Goal: Task Accomplishment & Management: Use online tool/utility

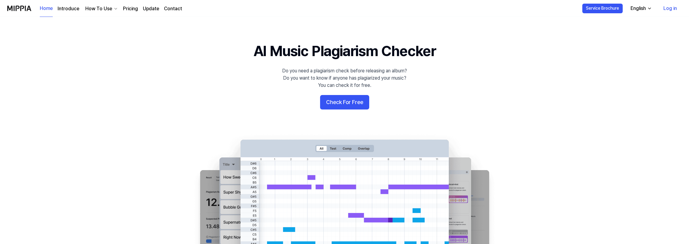
click at [669, 7] on link "Log in" at bounding box center [670, 8] width 23 height 17
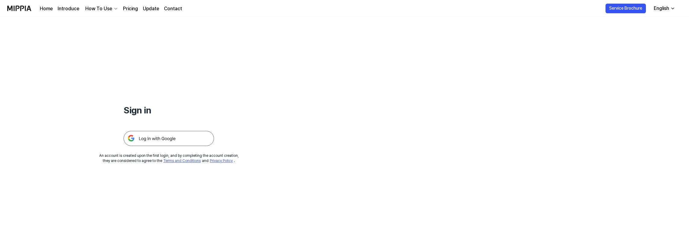
click at [166, 135] on img at bounding box center [169, 138] width 90 height 15
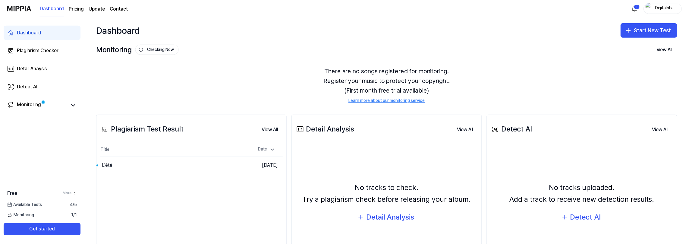
scroll to position [52, 0]
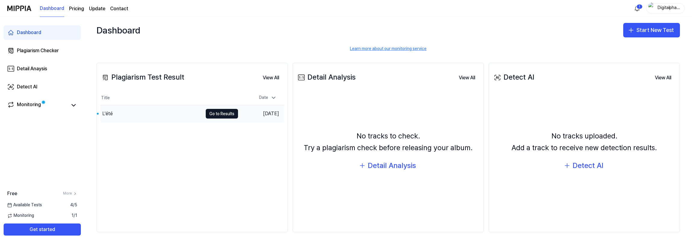
click at [112, 110] on div "L'été" at bounding box center [107, 113] width 11 height 7
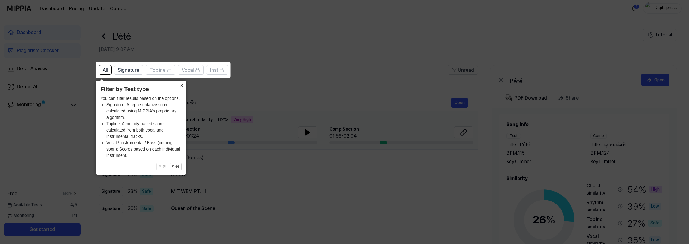
click at [182, 85] on button "×" at bounding box center [182, 85] width 10 height 8
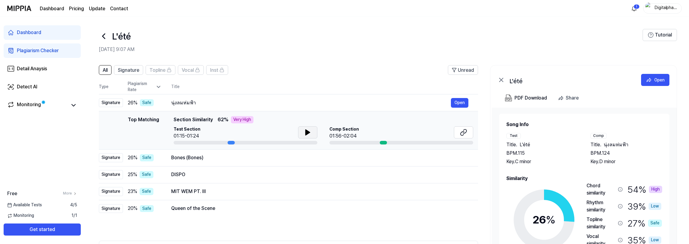
click at [312, 132] on button at bounding box center [307, 132] width 19 height 12
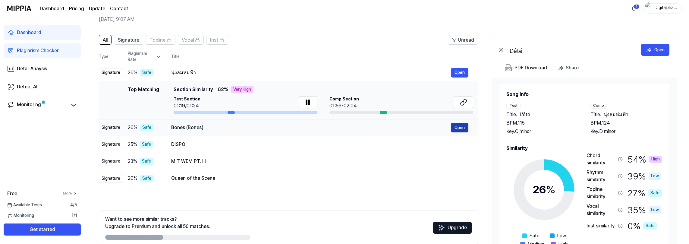
click at [460, 130] on button "Open" at bounding box center [459, 128] width 17 height 10
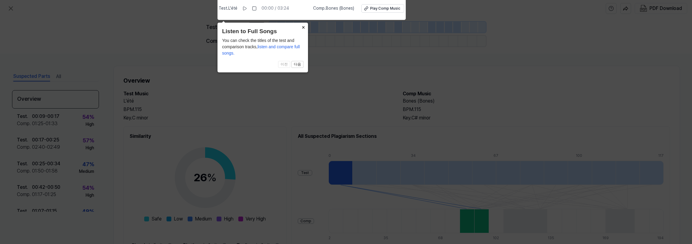
click at [302, 28] on button "×" at bounding box center [303, 27] width 10 height 8
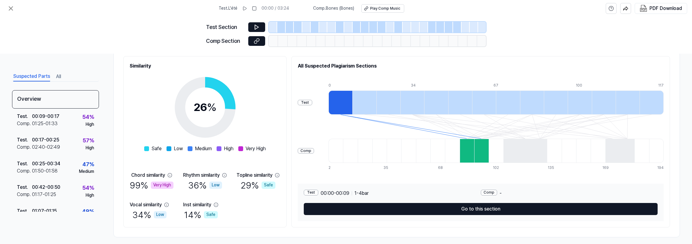
scroll to position [75, 0]
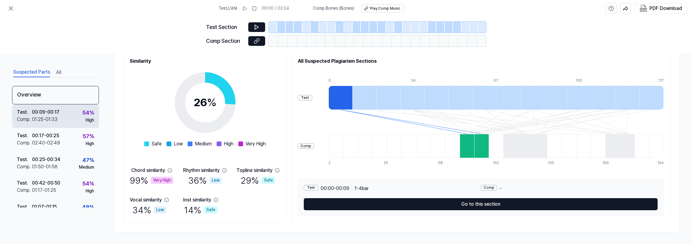
click at [46, 120] on div "01:25 - 01:33" at bounding box center [45, 119] width 26 height 7
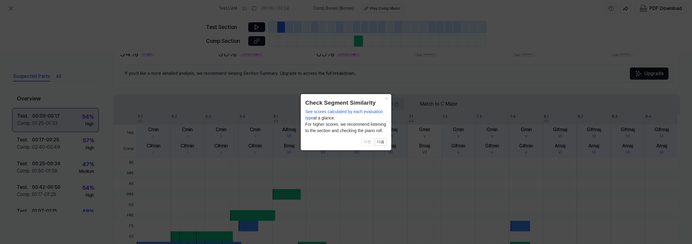
scroll to position [169, 0]
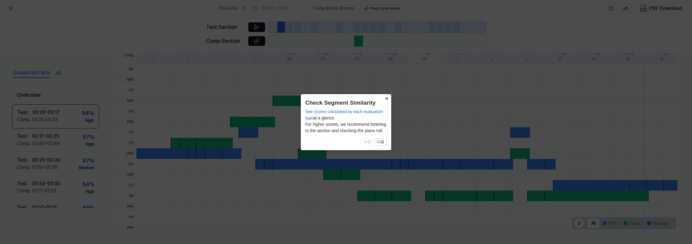
click at [386, 99] on button "×" at bounding box center [386, 98] width 10 height 8
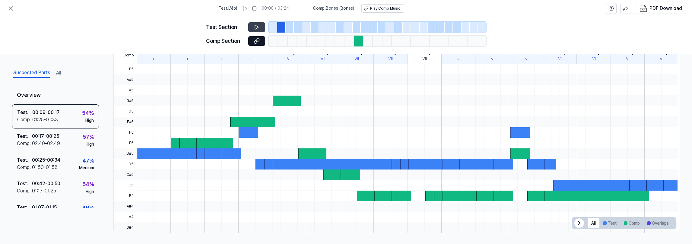
click at [257, 29] on icon at bounding box center [257, 27] width 6 height 6
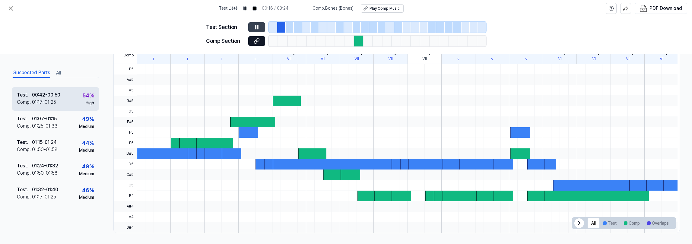
scroll to position [121, 0]
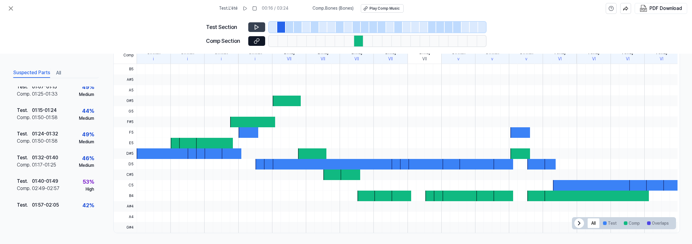
click at [59, 70] on button "All" at bounding box center [58, 73] width 5 height 10
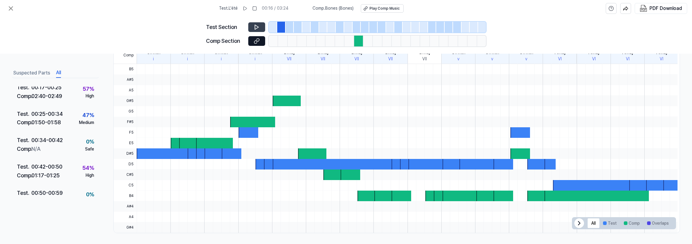
scroll to position [90, 0]
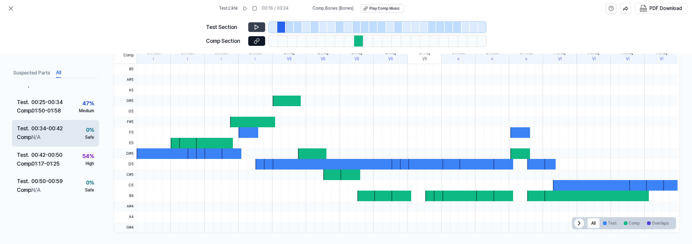
click at [50, 135] on div "Comp . N/A" at bounding box center [40, 137] width 46 height 9
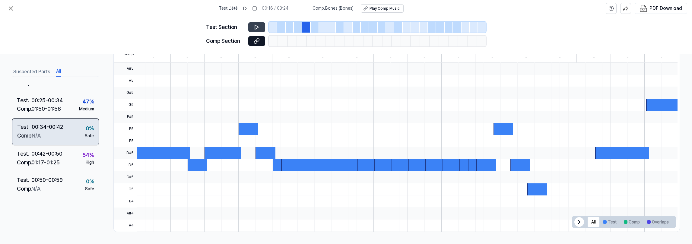
scroll to position [90, 0]
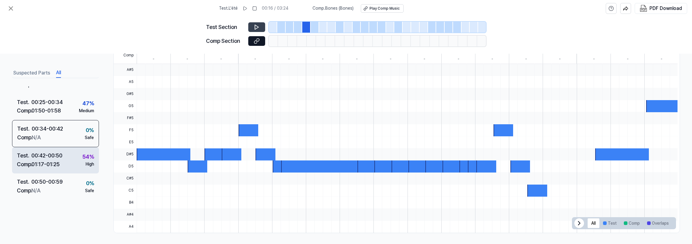
click at [55, 160] on div "01:17 - 01:25" at bounding box center [45, 164] width 28 height 9
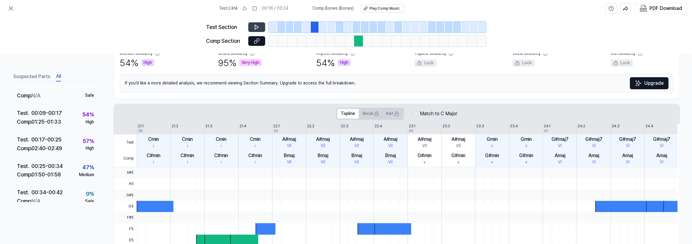
scroll to position [0, 0]
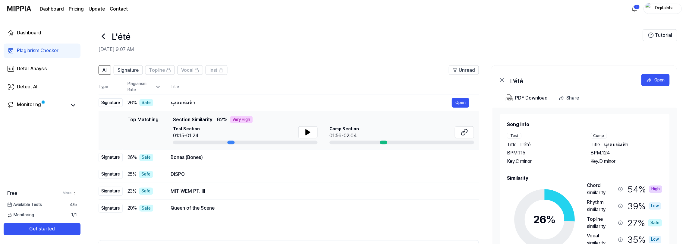
scroll to position [30, 0]
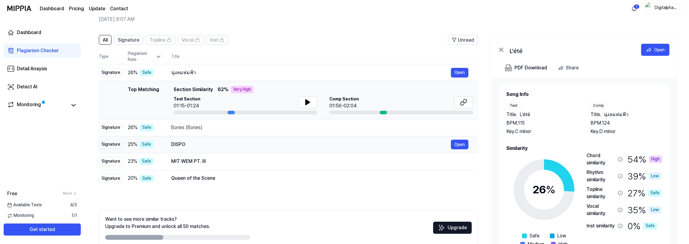
click at [179, 144] on div "DISPO" at bounding box center [311, 144] width 280 height 7
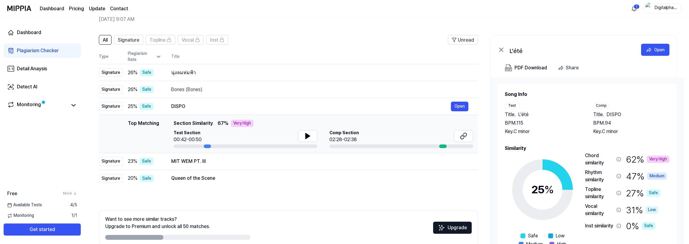
click at [442, 147] on div at bounding box center [443, 146] width 8 height 4
click at [305, 140] on button at bounding box center [307, 136] width 19 height 12
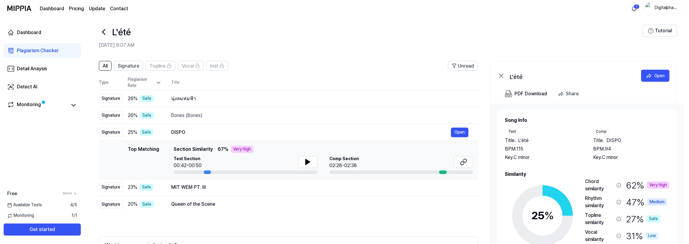
scroll to position [0, 0]
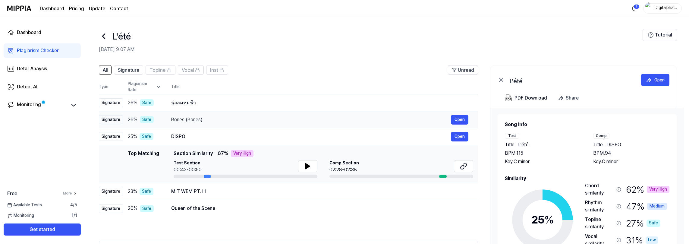
click at [193, 119] on div "Bones (Bones)" at bounding box center [311, 119] width 280 height 7
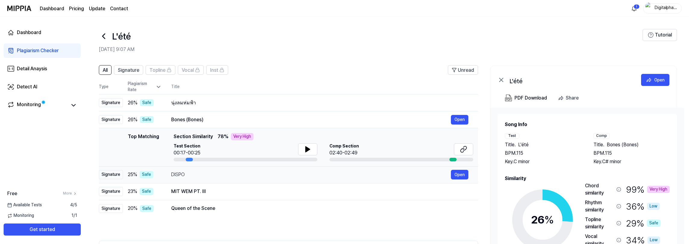
click at [178, 176] on div "DISPO" at bounding box center [311, 174] width 280 height 7
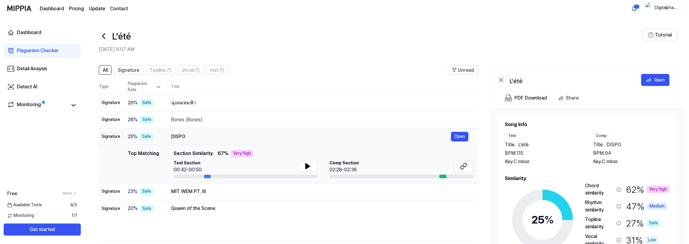
click at [109, 137] on div "Signature" at bounding box center [111, 136] width 24 height 9
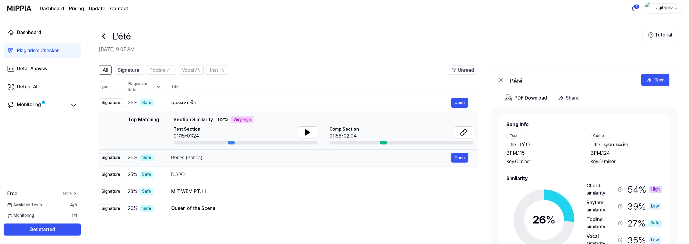
click at [197, 157] on div "Bones (Bones)" at bounding box center [311, 157] width 280 height 7
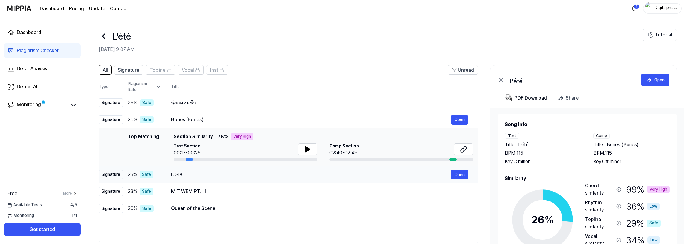
click at [195, 176] on div "DISPO" at bounding box center [311, 174] width 280 height 7
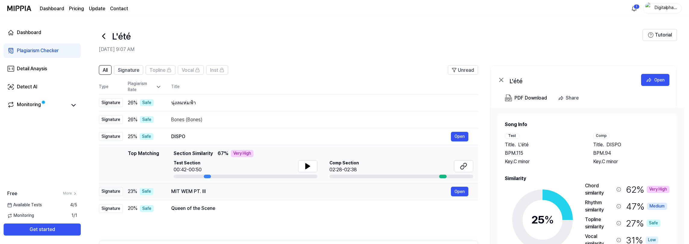
click at [203, 194] on div "MIT WEM PT. III" at bounding box center [311, 191] width 280 height 7
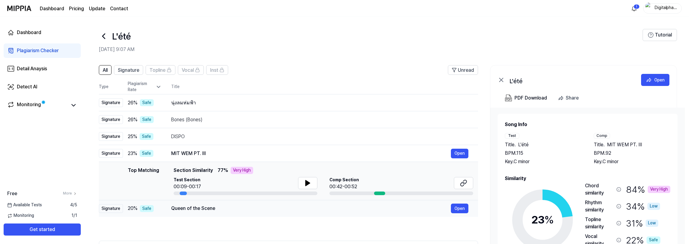
click at [215, 205] on div "Queen of the Scene" at bounding box center [311, 208] width 280 height 7
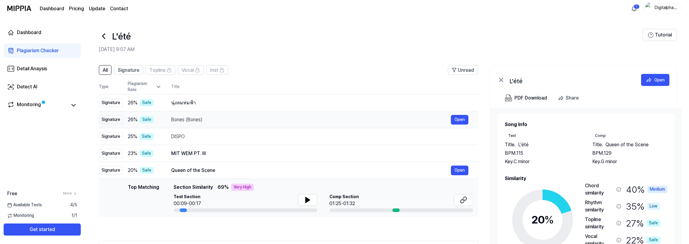
click at [196, 119] on div "Bones (Bones)" at bounding box center [311, 119] width 280 height 7
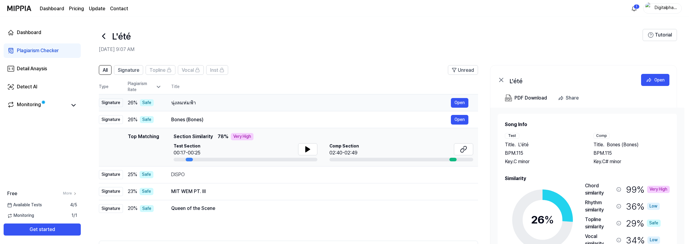
click at [193, 104] on div "นุ่งลมห่มฟ้า" at bounding box center [311, 102] width 280 height 7
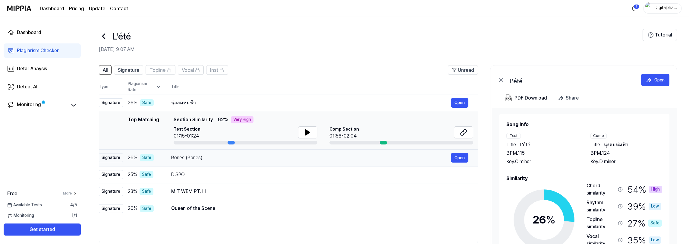
click at [220, 161] on div "Bones (Bones)" at bounding box center [311, 157] width 280 height 7
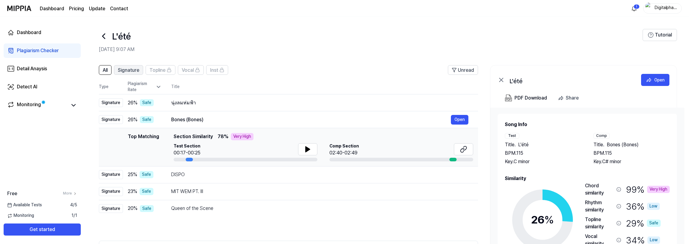
click at [125, 68] on span "Signature" at bounding box center [128, 70] width 21 height 7
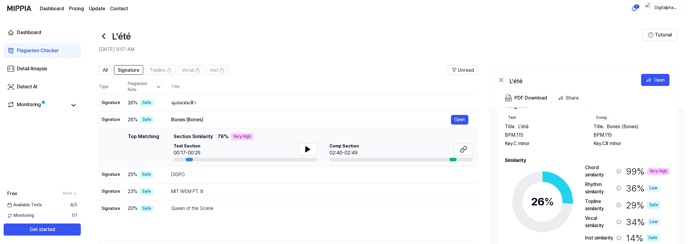
scroll to position [60, 0]
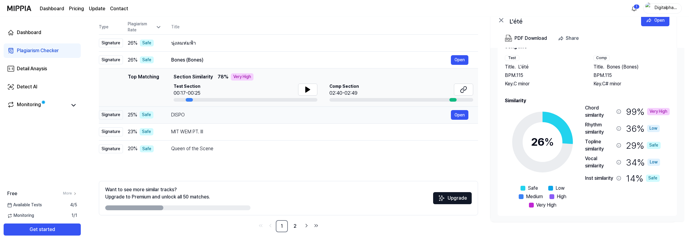
click at [190, 116] on div "DISPO" at bounding box center [311, 114] width 280 height 7
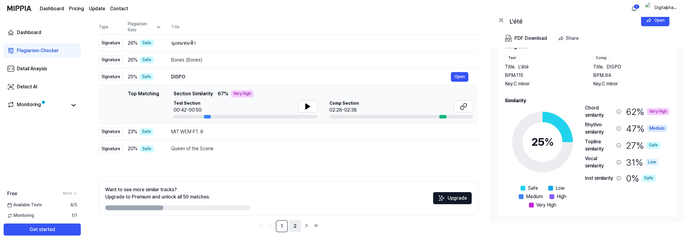
click at [293, 225] on link "2" at bounding box center [295, 226] width 12 height 12
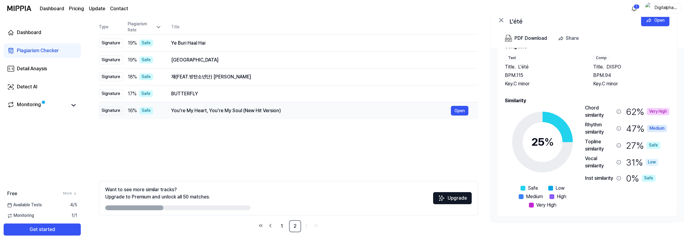
click at [197, 112] on div "You're My Heart, You're My Soul (New Hit Version)" at bounding box center [311, 110] width 280 height 7
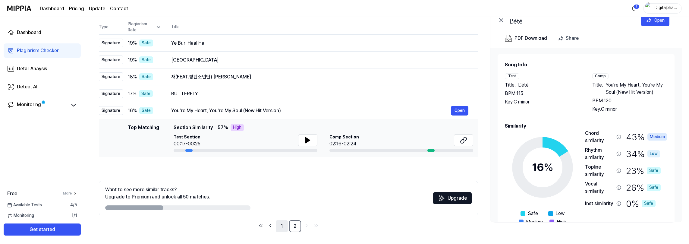
click at [283, 228] on link "1" at bounding box center [282, 226] width 12 height 12
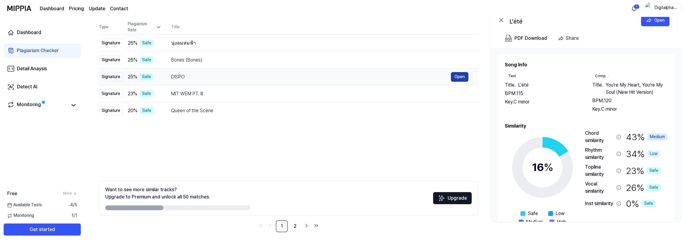
click at [458, 75] on button "Open" at bounding box center [459, 77] width 17 height 10
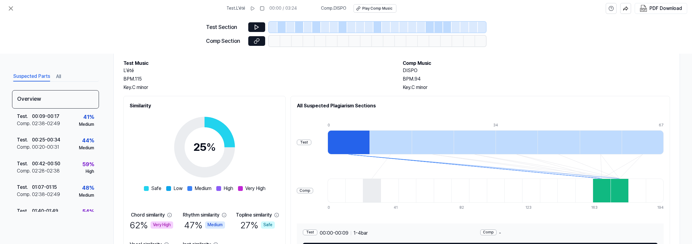
scroll to position [75, 0]
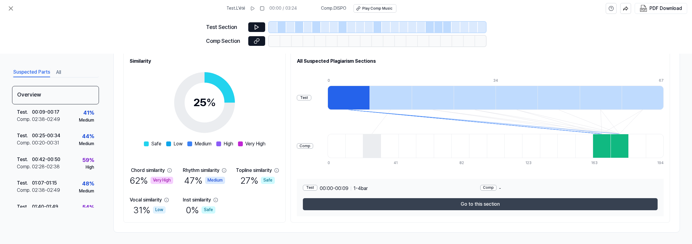
click at [483, 205] on button "Go to this section" at bounding box center [480, 204] width 355 height 12
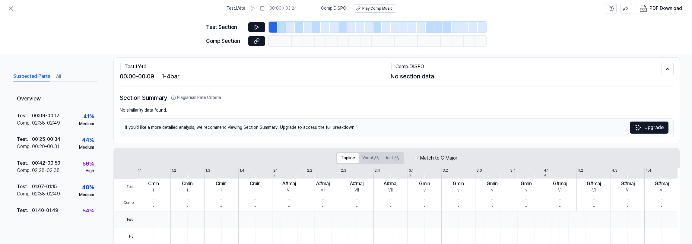
scroll to position [5, 0]
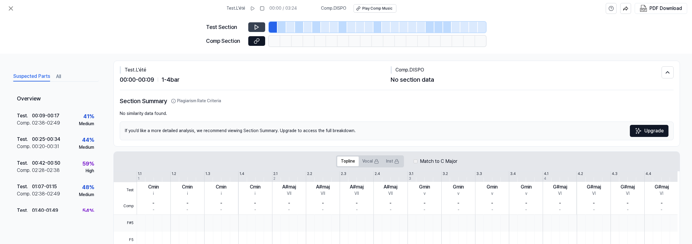
click at [257, 27] on icon at bounding box center [257, 27] width 6 height 6
click at [368, 8] on div "Play Comp Music" at bounding box center [377, 8] width 30 height 5
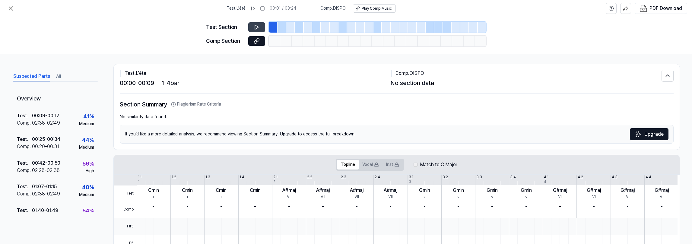
scroll to position [0, 0]
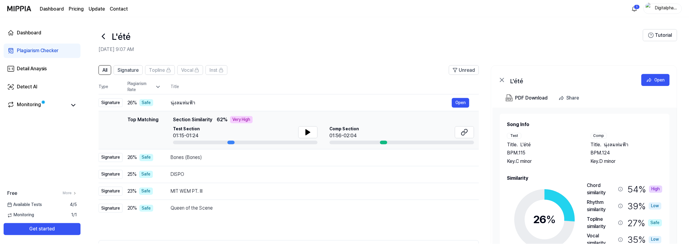
scroll to position [60, 0]
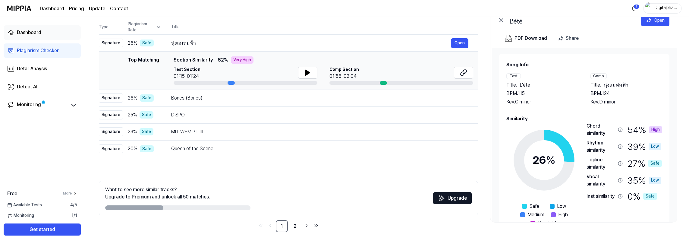
click at [36, 30] on div "Dashboard" at bounding box center [29, 32] width 24 height 7
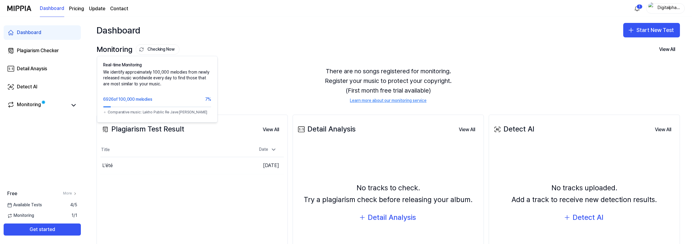
click at [162, 52] on button "Checking Now" at bounding box center [158, 49] width 44 height 10
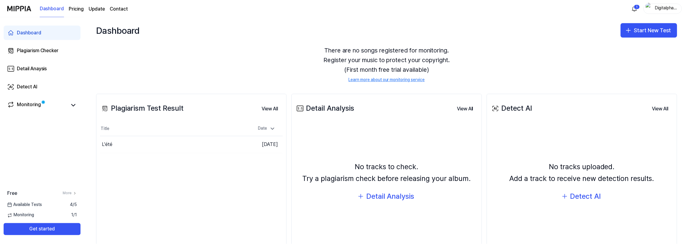
scroll to position [52, 0]
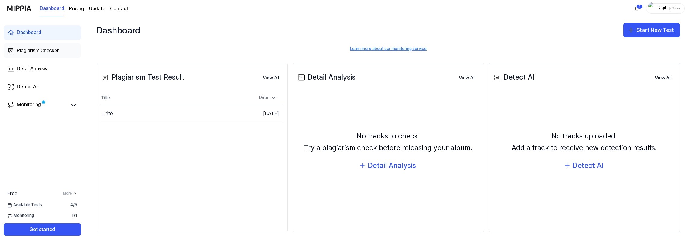
click at [37, 51] on div "Plagiarism Checker" at bounding box center [38, 50] width 42 height 7
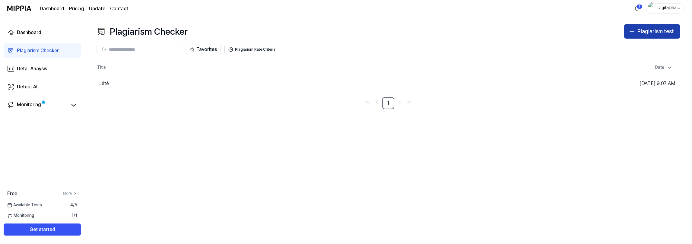
click at [660, 32] on div "Plagiarism test" at bounding box center [655, 31] width 36 height 9
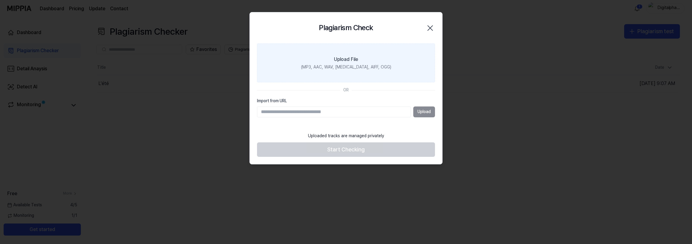
click at [351, 64] on div "(MP3, AAC, WAV, [MEDICAL_DATA], AIFF, OGG)" at bounding box center [346, 67] width 90 height 6
click at [0, 0] on input "Upload File (MP3, AAC, WAV, [MEDICAL_DATA], AIFF, OGG)" at bounding box center [0, 0] width 0 height 0
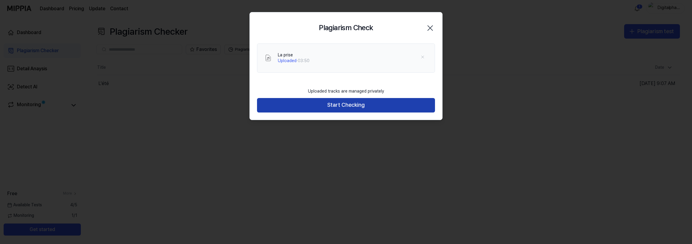
click at [349, 107] on button "Start Checking" at bounding box center [346, 105] width 178 height 14
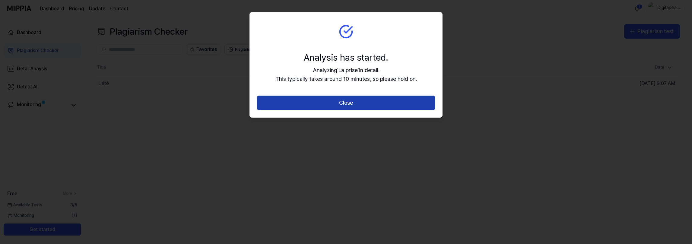
click at [370, 104] on button "Close" at bounding box center [346, 103] width 178 height 14
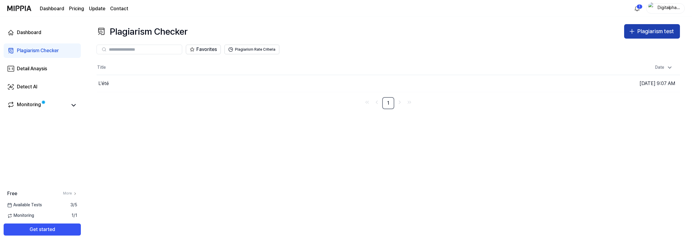
click at [639, 32] on div "Plagiarism test" at bounding box center [655, 31] width 36 height 9
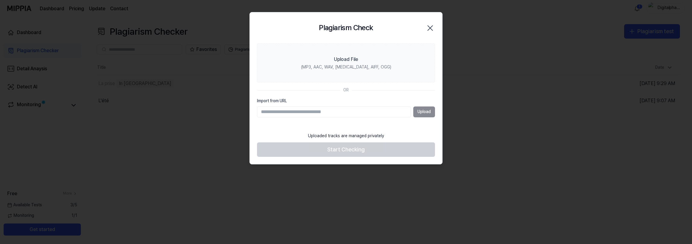
click at [419, 113] on div "Upload" at bounding box center [346, 111] width 178 height 11
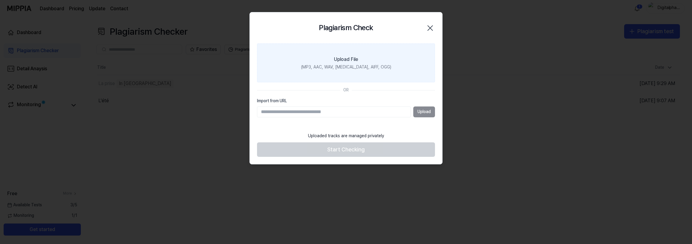
click at [367, 63] on label "Upload File (MP3, AAC, WAV, [MEDICAL_DATA], AIFF, OGG)" at bounding box center [346, 62] width 178 height 39
click at [0, 0] on input "Upload File (MP3, AAC, WAV, [MEDICAL_DATA], AIFF, OGG)" at bounding box center [0, 0] width 0 height 0
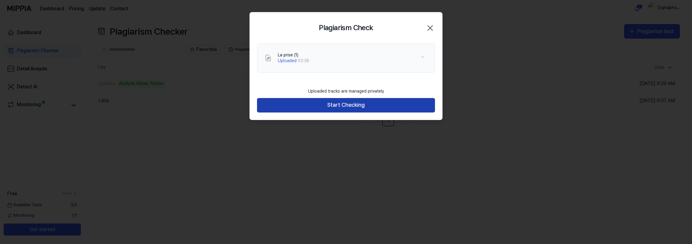
click at [349, 109] on button "Start Checking" at bounding box center [346, 105] width 178 height 14
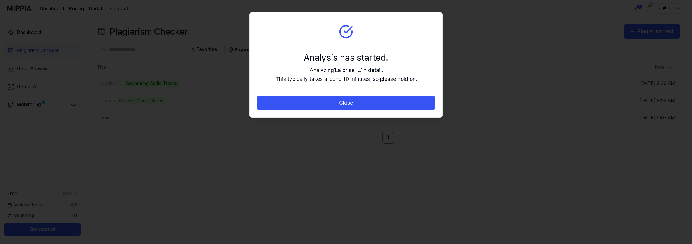
click at [371, 110] on div "Close" at bounding box center [346, 107] width 192 height 22
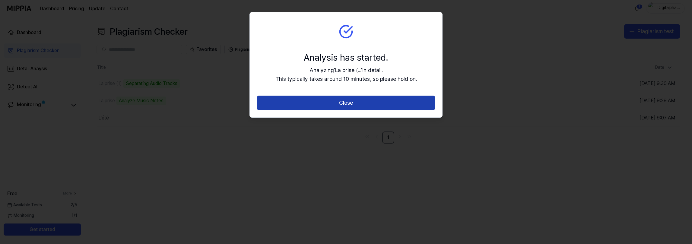
click at [365, 104] on button "Close" at bounding box center [346, 103] width 178 height 14
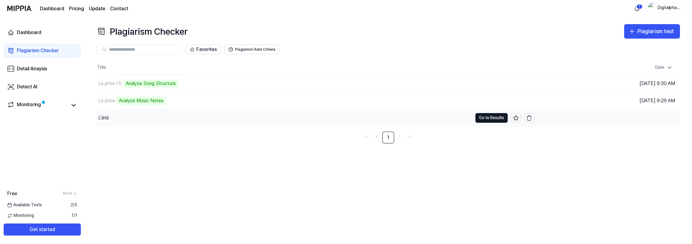
click at [110, 120] on div "L'été" at bounding box center [285, 117] width 376 height 17
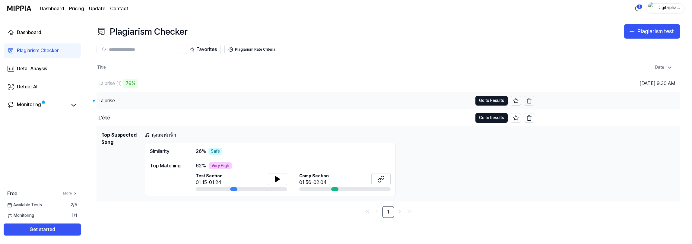
click at [111, 104] on div "La prise" at bounding box center [285, 100] width 376 height 17
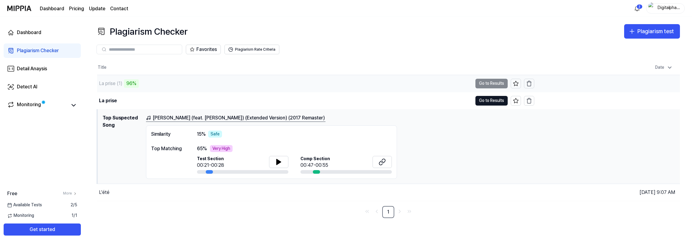
click at [114, 82] on div "La prise (1)" at bounding box center [111, 83] width 24 height 7
click at [40, 105] on div "Monitoring" at bounding box center [29, 105] width 24 height 8
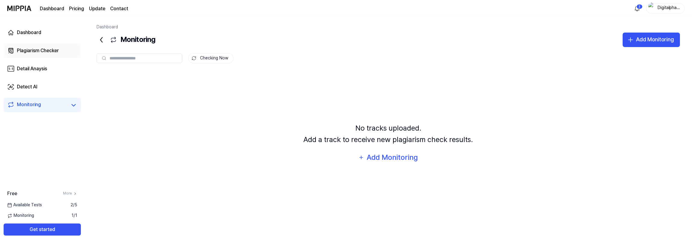
click at [35, 53] on div "Plagiarism Checker" at bounding box center [38, 50] width 42 height 7
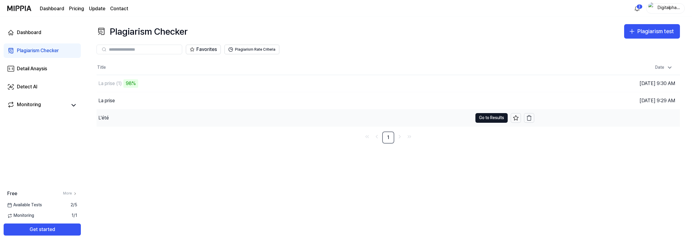
click at [138, 118] on div "L'été" at bounding box center [285, 117] width 376 height 17
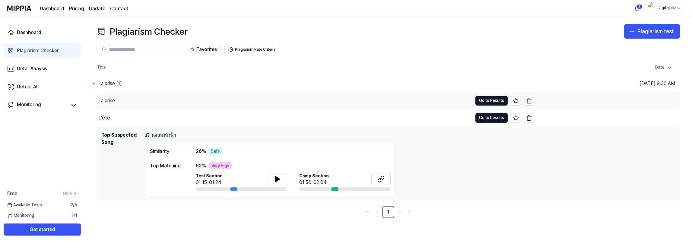
click at [122, 101] on div "La prise" at bounding box center [285, 100] width 376 height 17
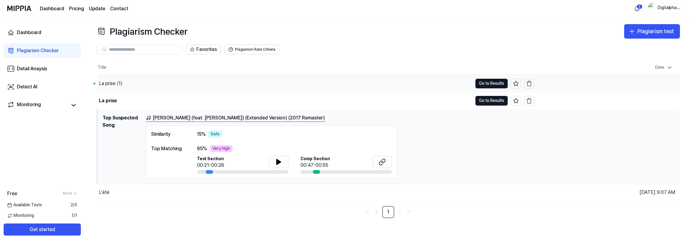
click at [117, 80] on div "La prise (1)" at bounding box center [111, 83] width 24 height 7
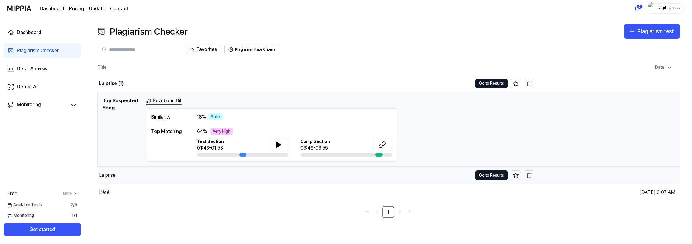
click at [112, 176] on div "La prise" at bounding box center [107, 175] width 17 height 7
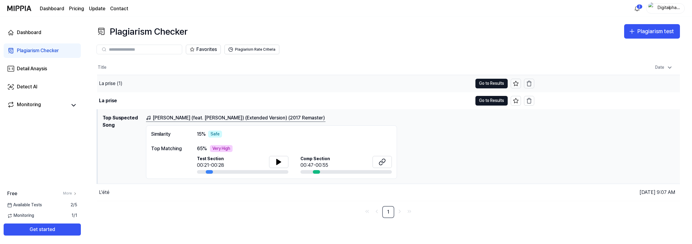
click at [112, 84] on div "La prise (1)" at bounding box center [111, 83] width 24 height 7
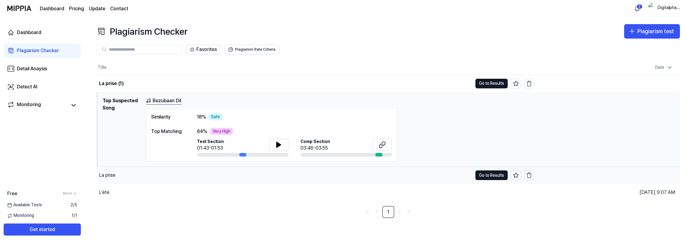
click at [106, 176] on div "La prise" at bounding box center [107, 175] width 17 height 7
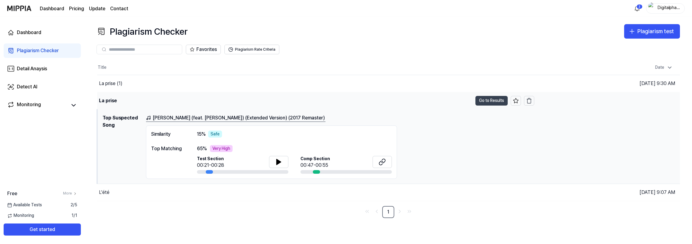
click at [493, 98] on button "Go to Results" at bounding box center [491, 101] width 32 height 10
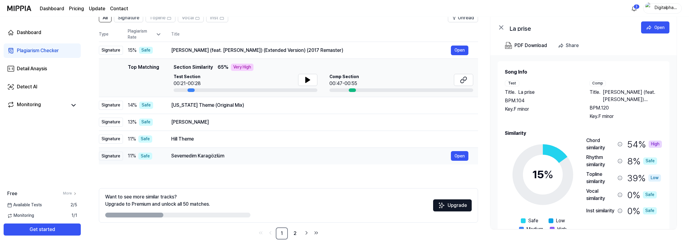
scroll to position [60, 0]
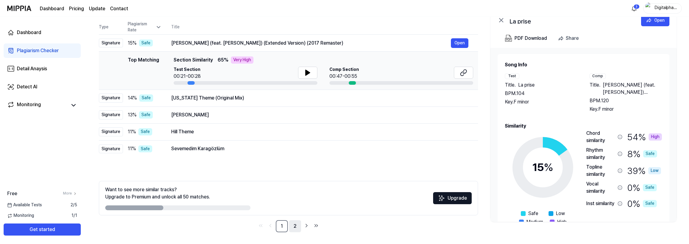
click at [293, 226] on link "2" at bounding box center [295, 226] width 12 height 12
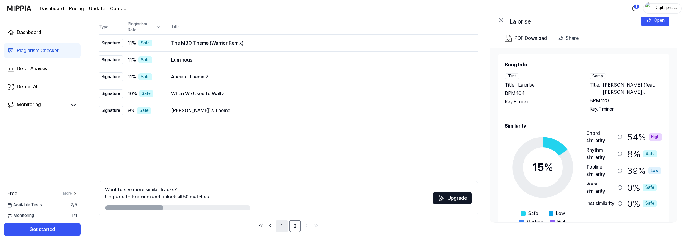
click at [283, 223] on link "1" at bounding box center [282, 226] width 12 height 12
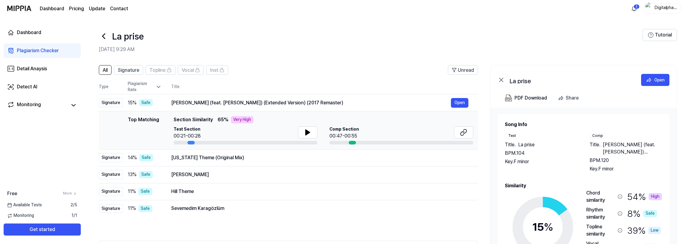
click at [101, 36] on icon at bounding box center [104, 36] width 10 height 10
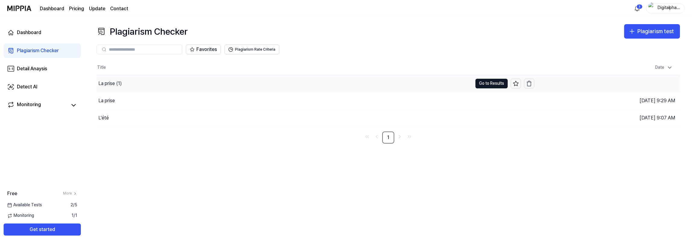
click at [120, 84] on div "La prise (1)" at bounding box center [110, 83] width 24 height 7
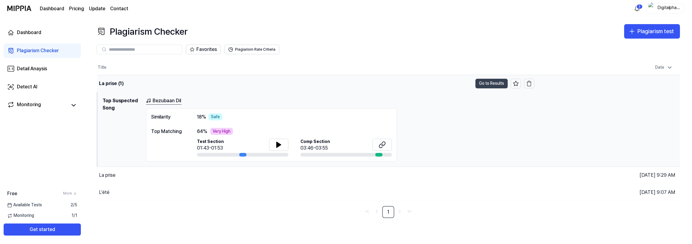
click at [493, 84] on button "Go to Results" at bounding box center [491, 84] width 32 height 10
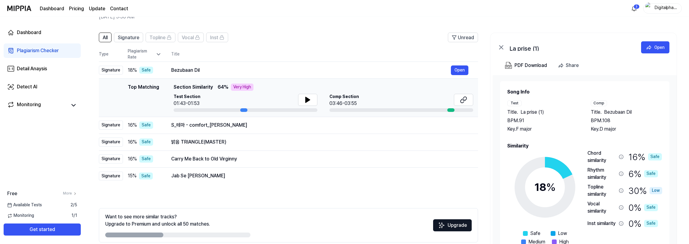
scroll to position [60, 0]
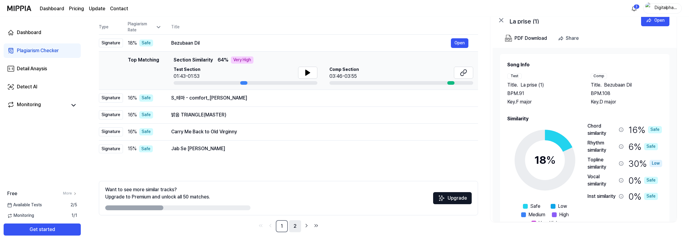
click at [296, 227] on link "2" at bounding box center [295, 226] width 12 height 12
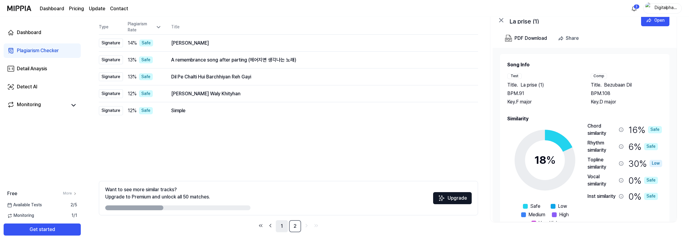
click at [282, 224] on link "1" at bounding box center [282, 226] width 12 height 12
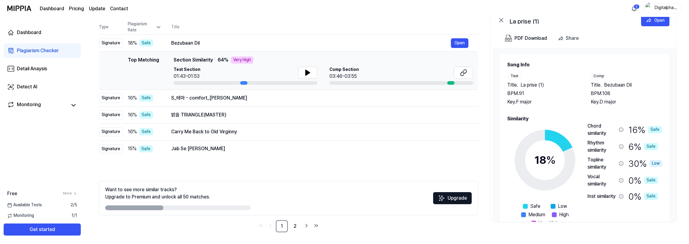
click at [33, 51] on div "Plagiarism Checker" at bounding box center [38, 50] width 42 height 7
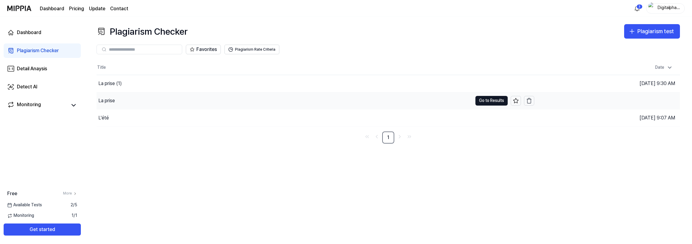
drag, startPoint x: 108, startPoint y: 101, endPoint x: 104, endPoint y: 102, distance: 4.0
click at [106, 101] on div "La prise" at bounding box center [106, 100] width 17 height 7
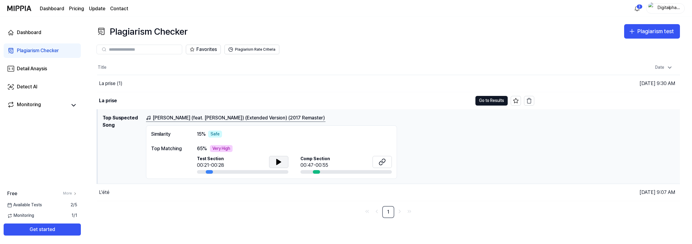
click at [283, 159] on button at bounding box center [278, 162] width 19 height 12
click at [281, 163] on icon at bounding box center [278, 161] width 7 height 7
click at [276, 160] on icon at bounding box center [278, 161] width 7 height 7
click at [178, 118] on link "[PERSON_NAME] (feat. [PERSON_NAME]) (Extended Version) (2017 Remaster)" at bounding box center [235, 118] width 179 height 8
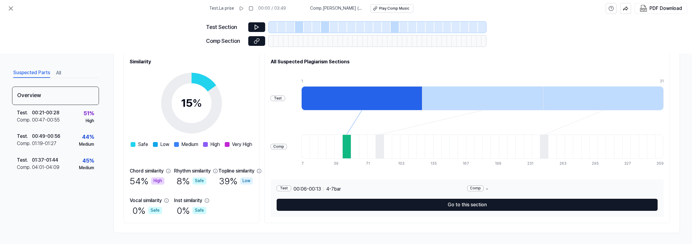
scroll to position [75, 0]
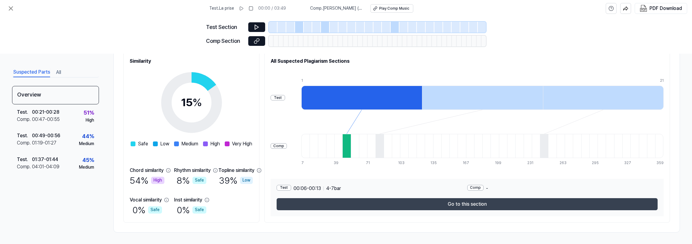
click at [413, 207] on button "Go to this section" at bounding box center [467, 204] width 381 height 12
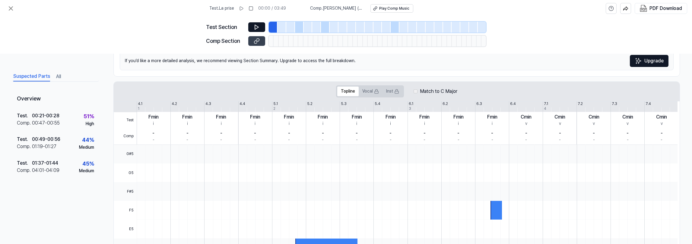
click at [256, 41] on icon at bounding box center [257, 41] width 6 height 6
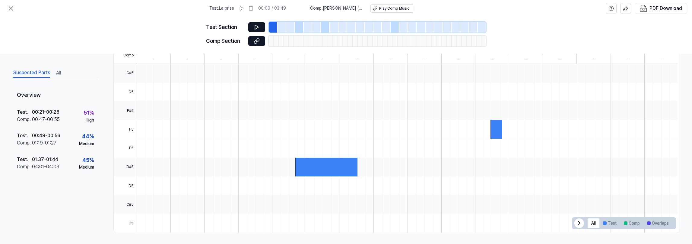
scroll to position [0, 0]
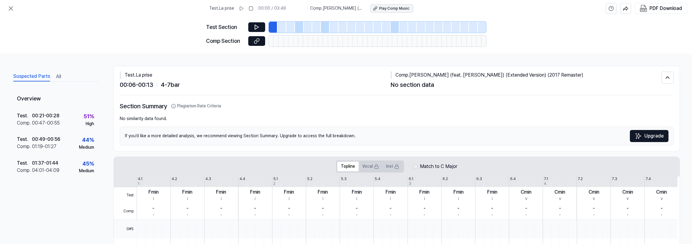
click at [392, 8] on div "Play Comp Music" at bounding box center [394, 8] width 30 height 5
click at [253, 26] on button at bounding box center [256, 27] width 17 height 10
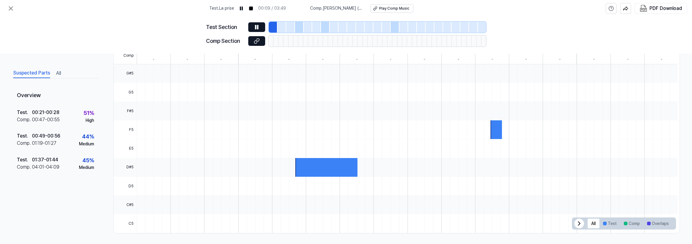
scroll to position [156, 0]
click at [256, 26] on icon at bounding box center [257, 27] width 6 height 6
